Goal: Task Accomplishment & Management: Use online tool/utility

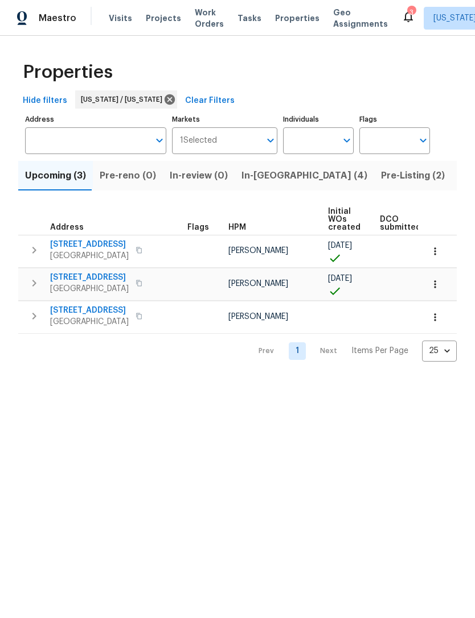
click at [250, 177] on span "In-[GEOGRAPHIC_DATA] (4)" at bounding box center [304, 176] width 126 height 16
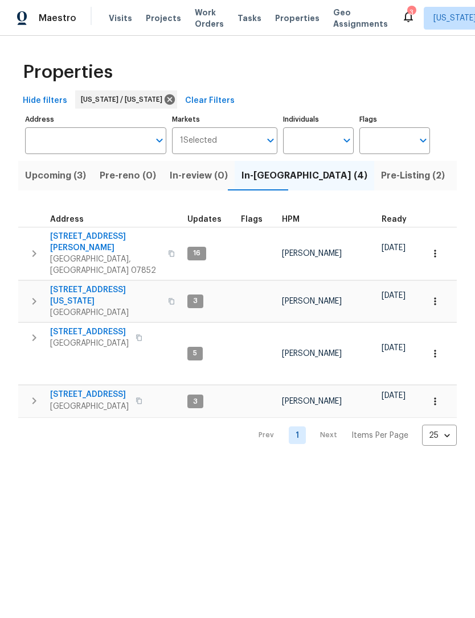
click at [89, 401] on span "[GEOGRAPHIC_DATA]" at bounding box center [89, 406] width 79 height 11
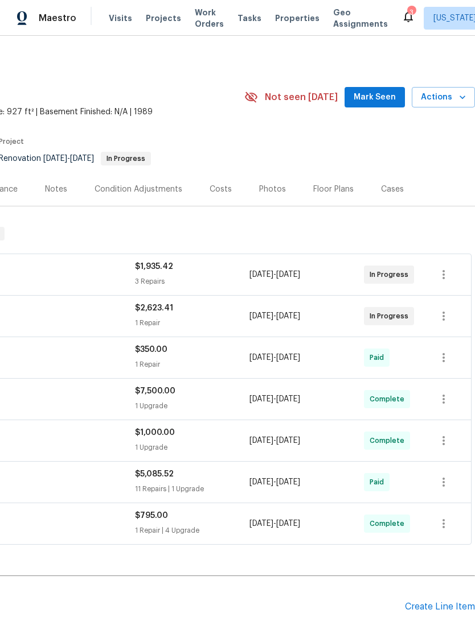
scroll to position [0, 168]
click at [453, 101] on span "Actions" at bounding box center [442, 97] width 45 height 14
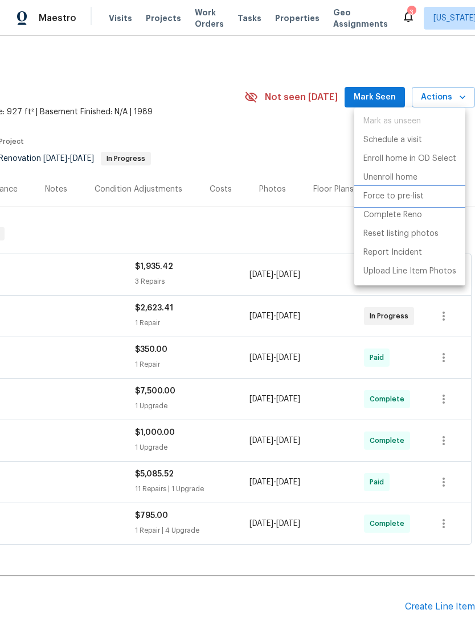
click at [414, 199] on p "Force to pre-list" at bounding box center [393, 197] width 60 height 12
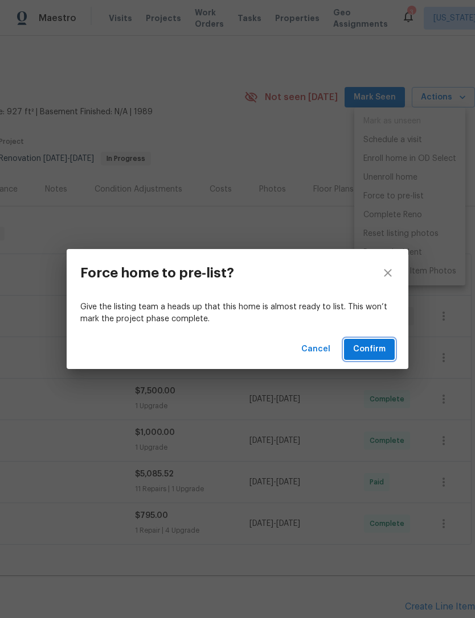
click at [381, 345] on span "Confirm" at bounding box center [369, 350] width 32 height 14
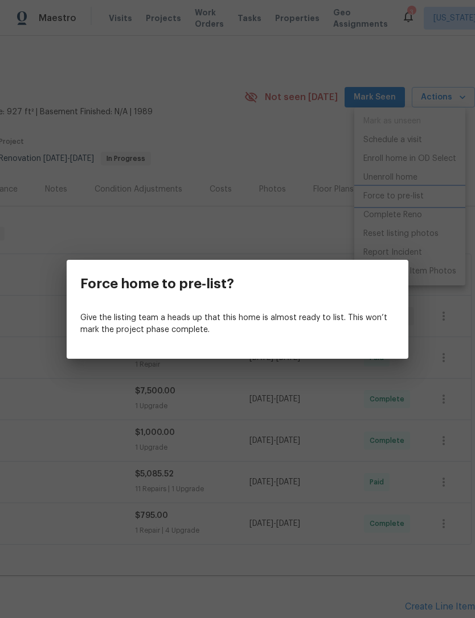
click at [335, 236] on div "Force home to pre-list? Give the listing team a heads up that this home is almo…" at bounding box center [237, 309] width 475 height 618
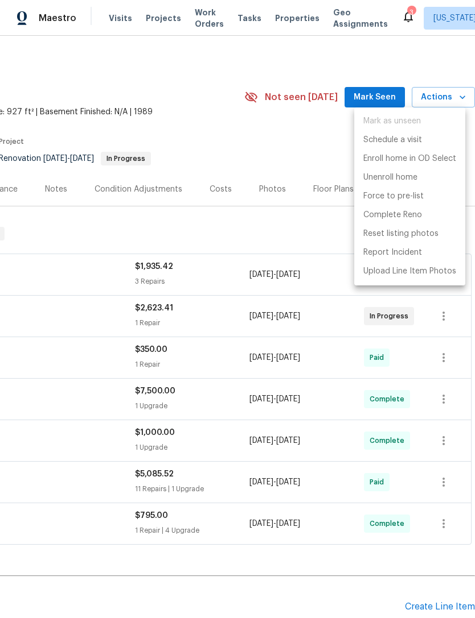
click at [300, 234] on div at bounding box center [237, 309] width 475 height 618
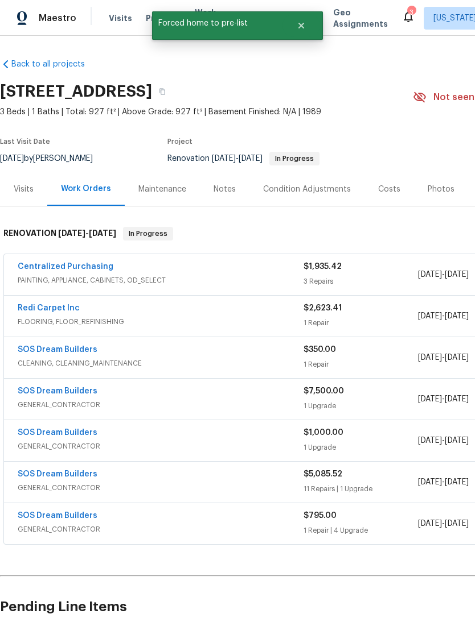
scroll to position [0, 0]
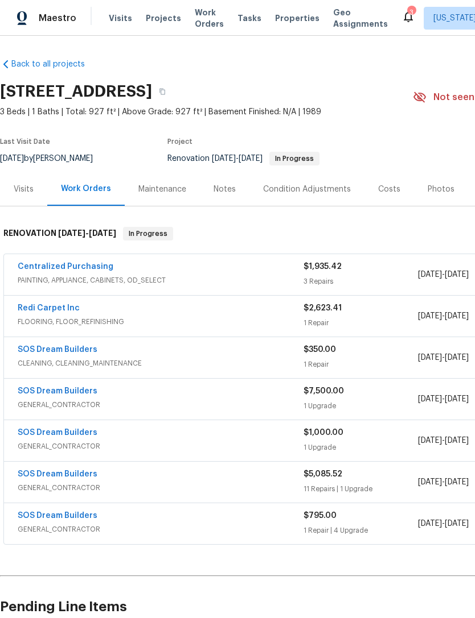
click at [285, 18] on span "Properties" at bounding box center [297, 18] width 44 height 11
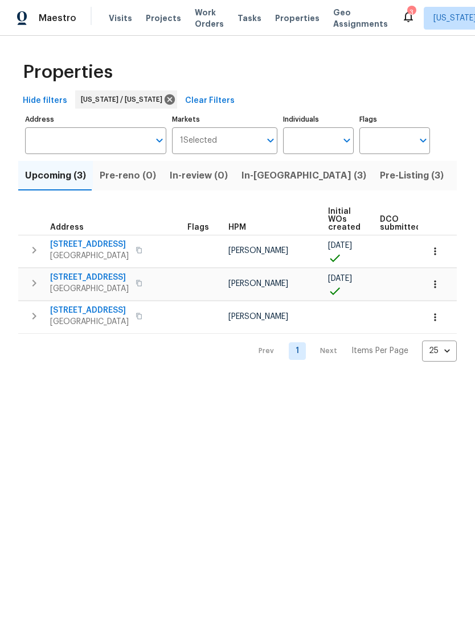
click at [379, 181] on span "Pre-Listing (3)" at bounding box center [411, 176] width 64 height 16
